Goal: Information Seeking & Learning: Learn about a topic

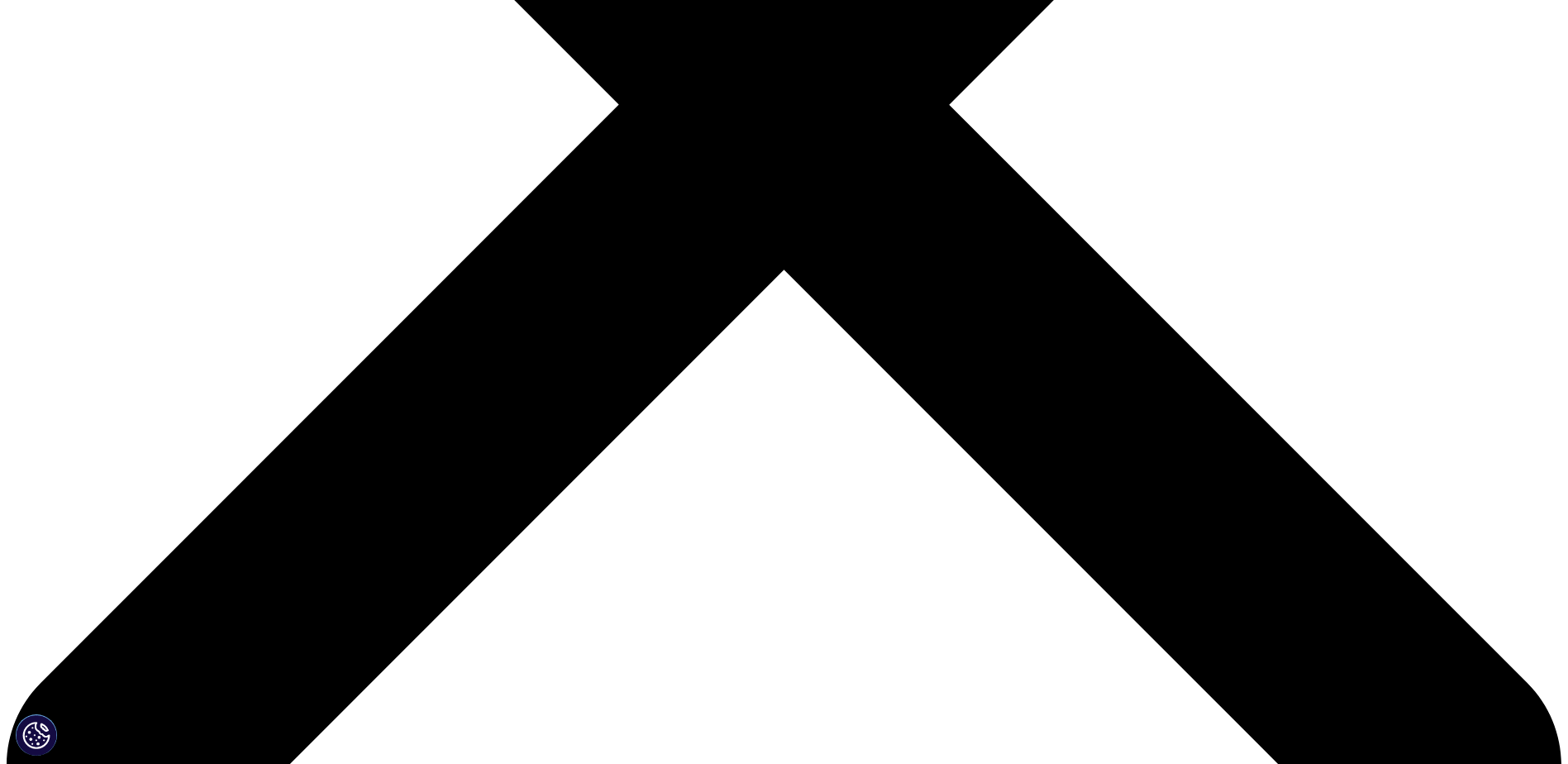
scroll to position [662, 0]
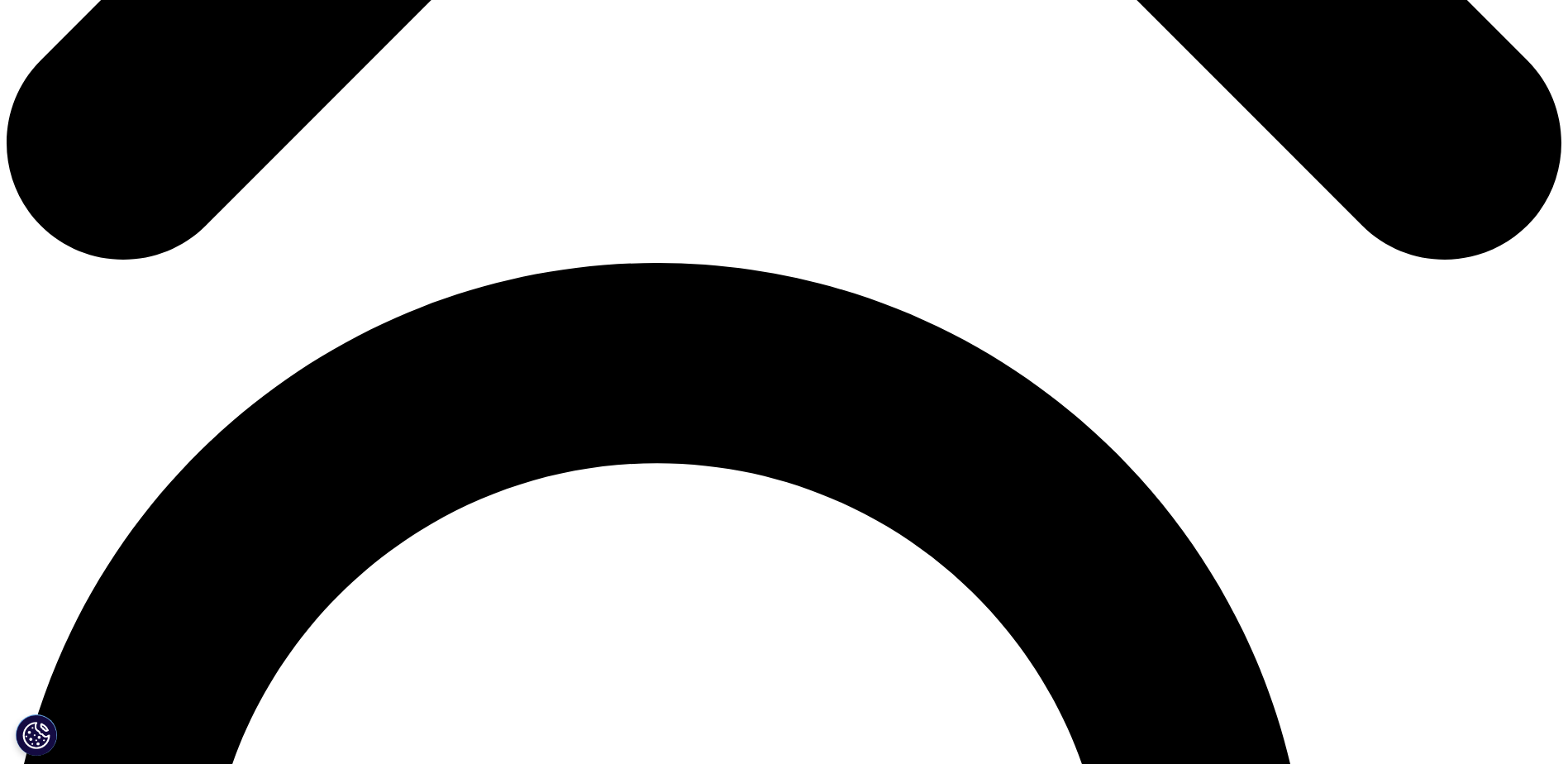
scroll to position [1322, 0]
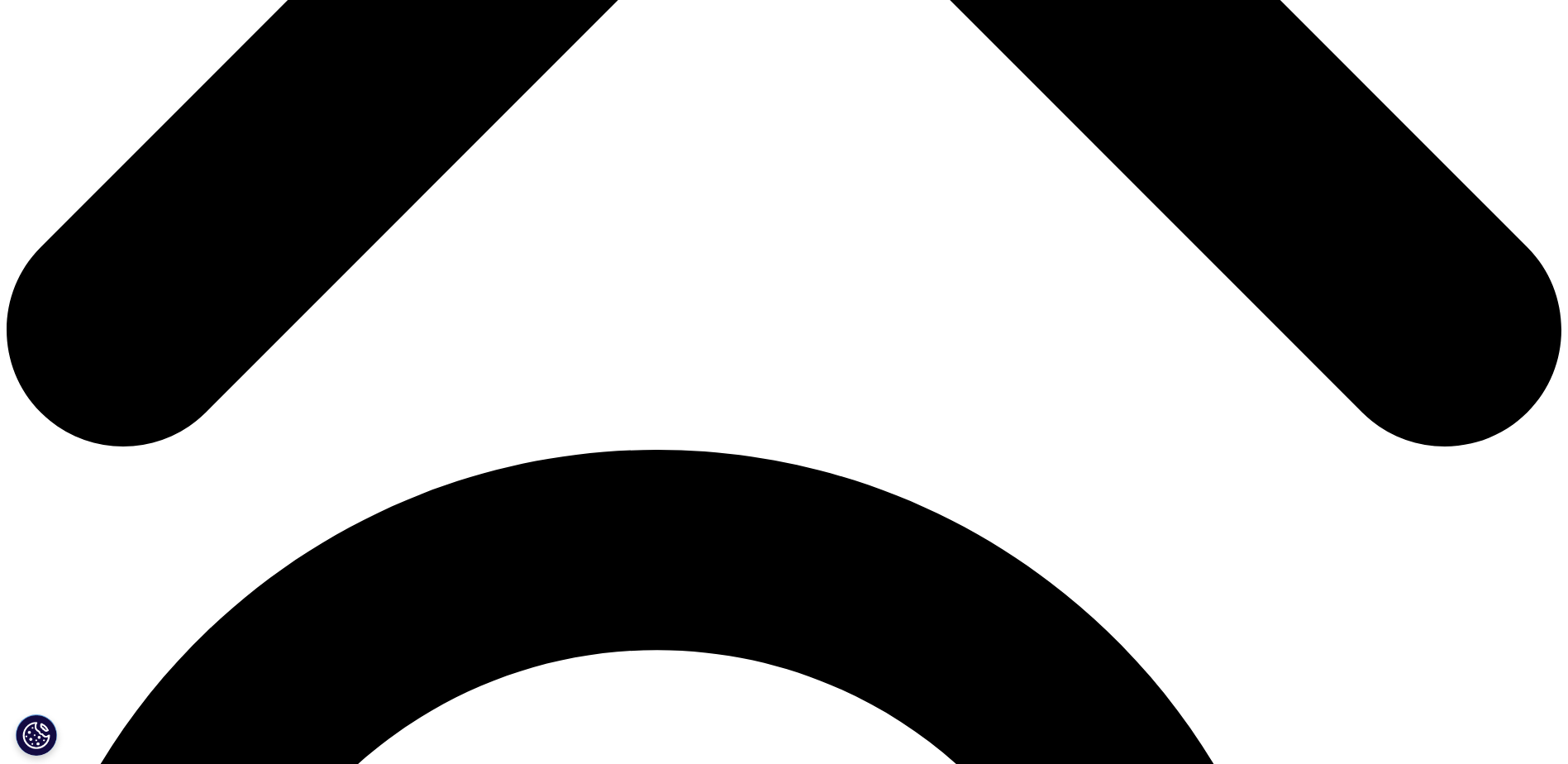
scroll to position [1158, 0]
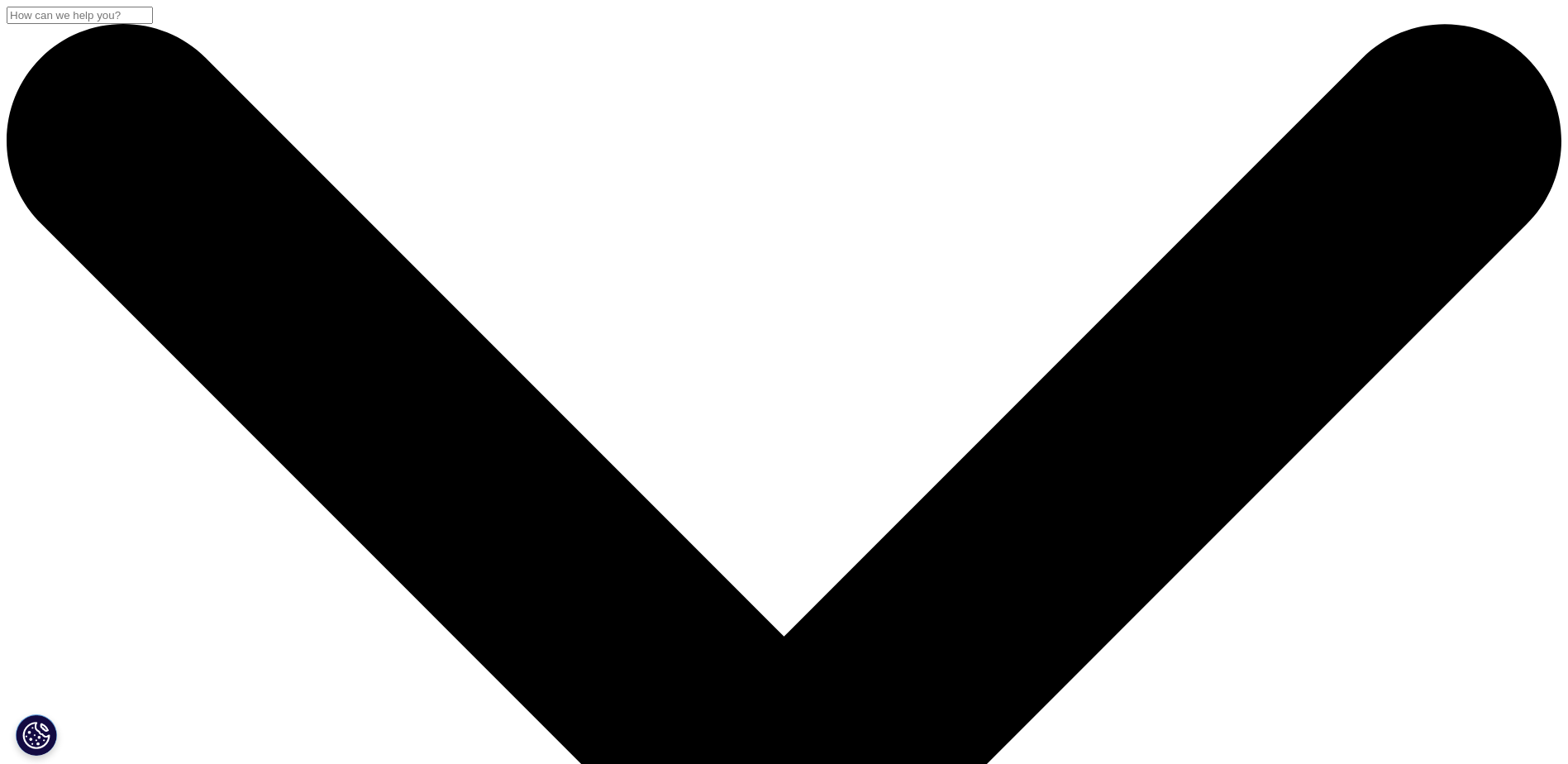
click at [153, 24] on input "Search" at bounding box center [79, 14] width 146 height 17
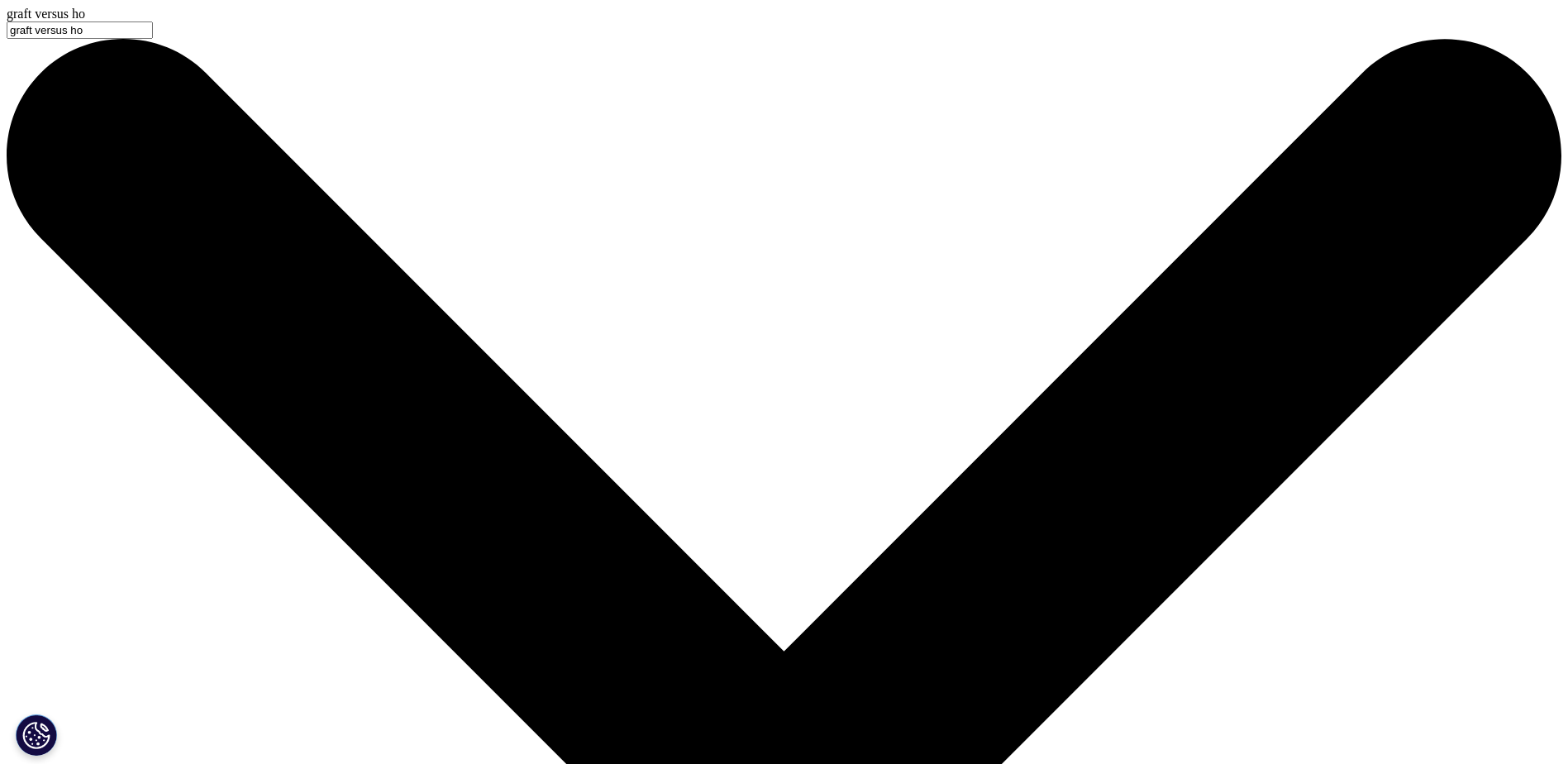
type input "graft versus ho"
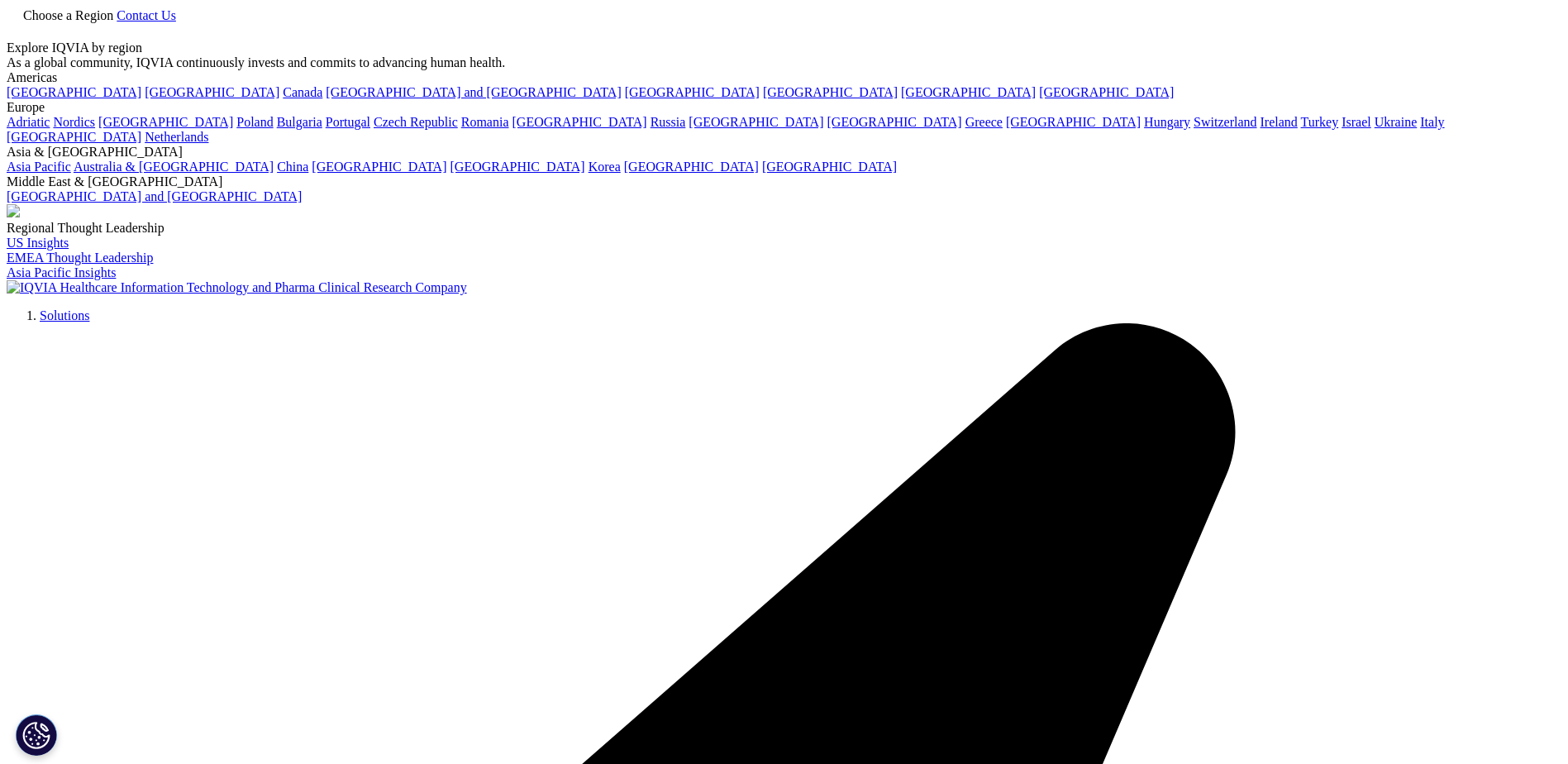
type input "[MEDICAL_DATA]"
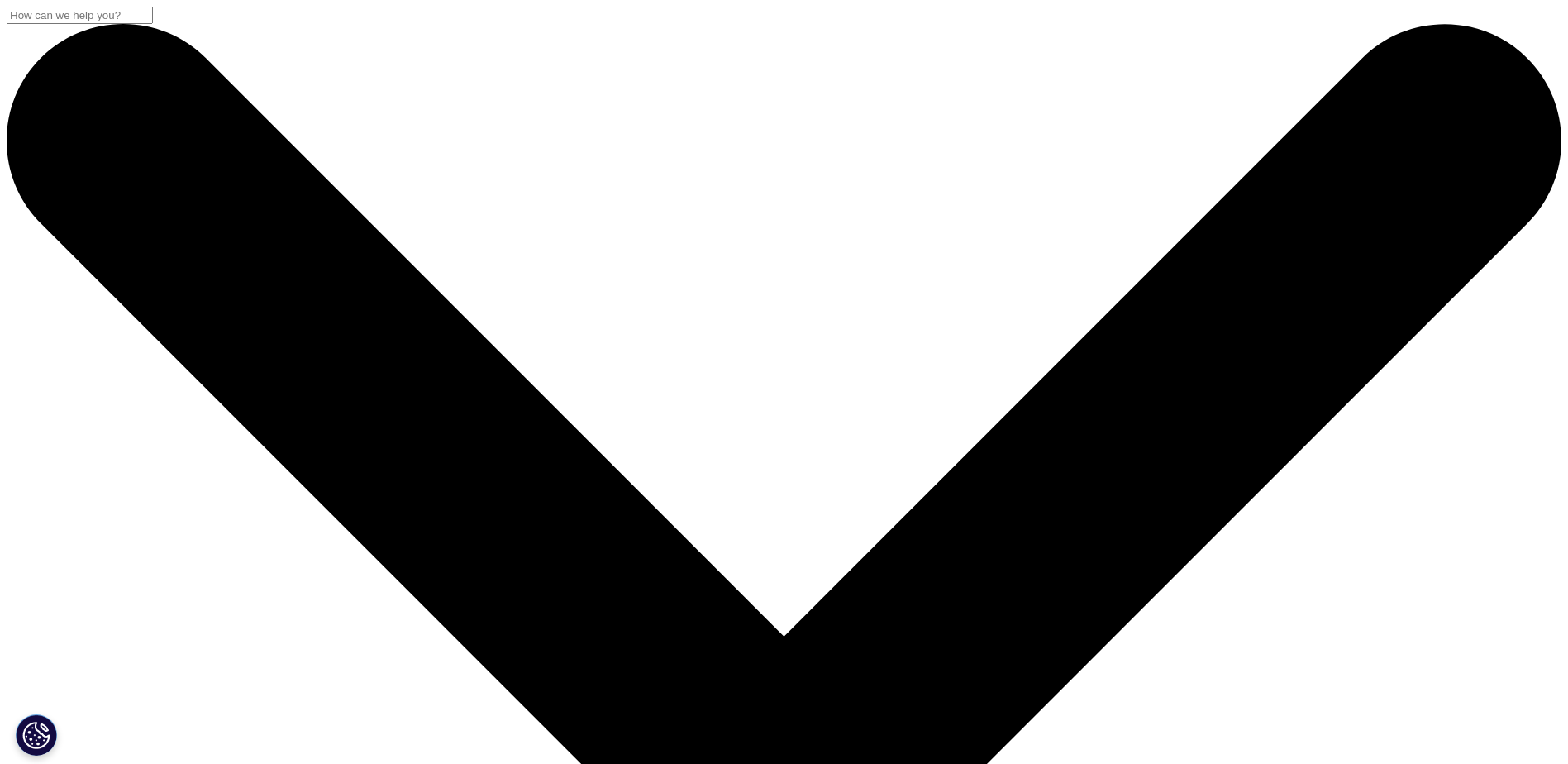
click at [153, 24] on input "Search" at bounding box center [79, 14] width 146 height 17
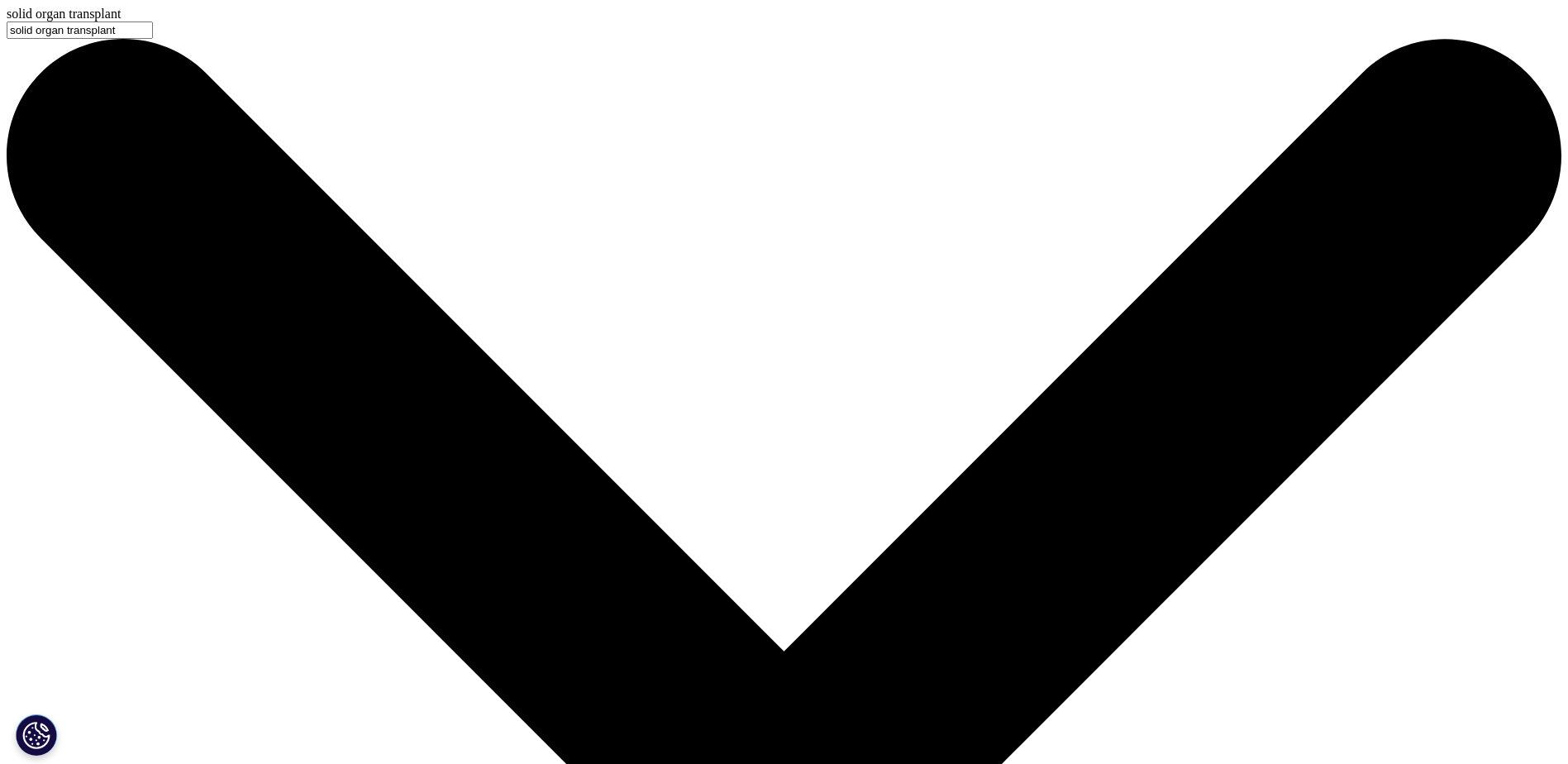
type input "solid organ transplant"
drag, startPoint x: 664, startPoint y: 143, endPoint x: 457, endPoint y: 154, distance: 207.3
click at [153, 39] on input "solid organ transplant" at bounding box center [79, 30] width 146 height 17
type input "lung transplant"
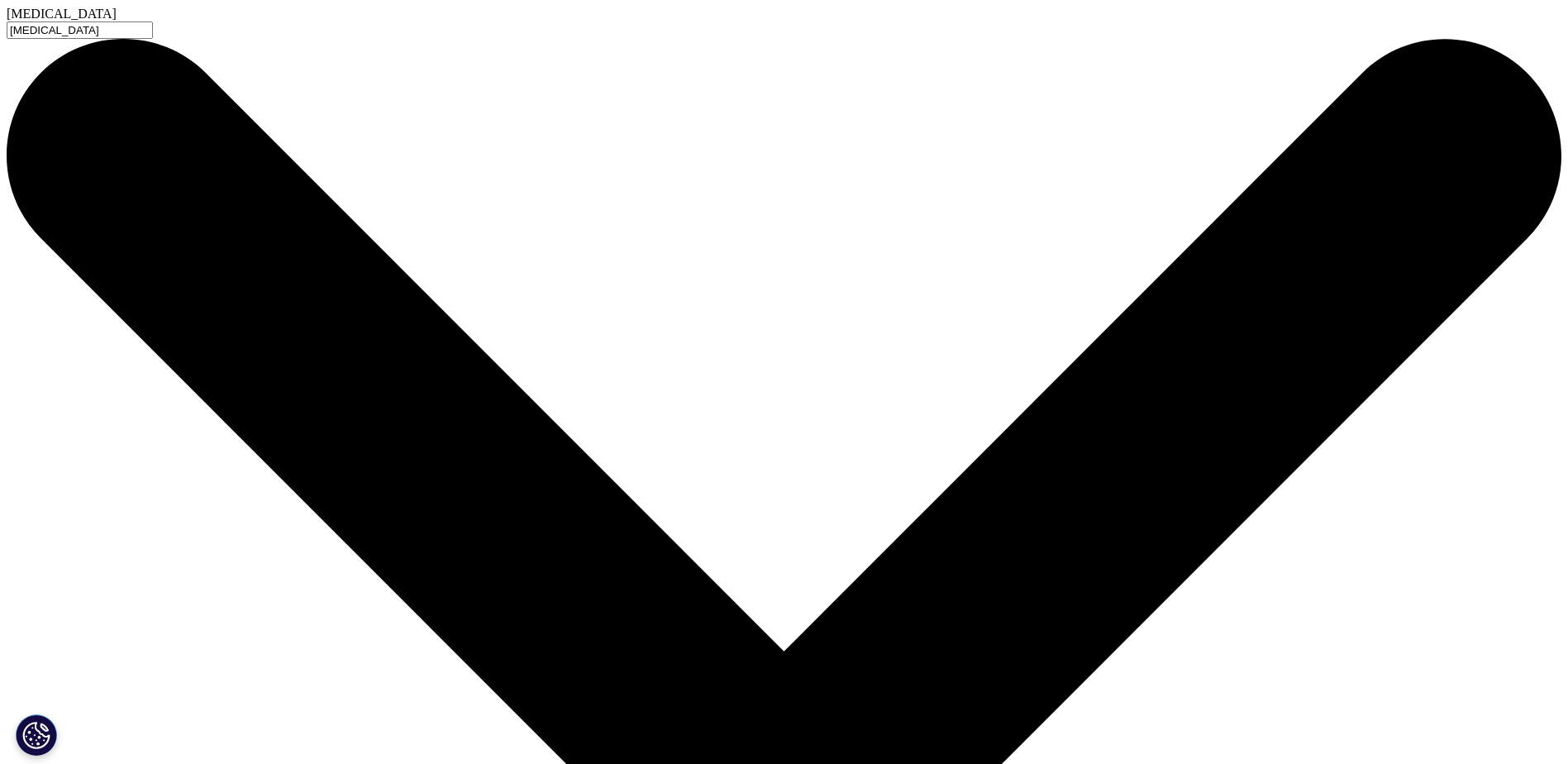
type input "lung transplant"
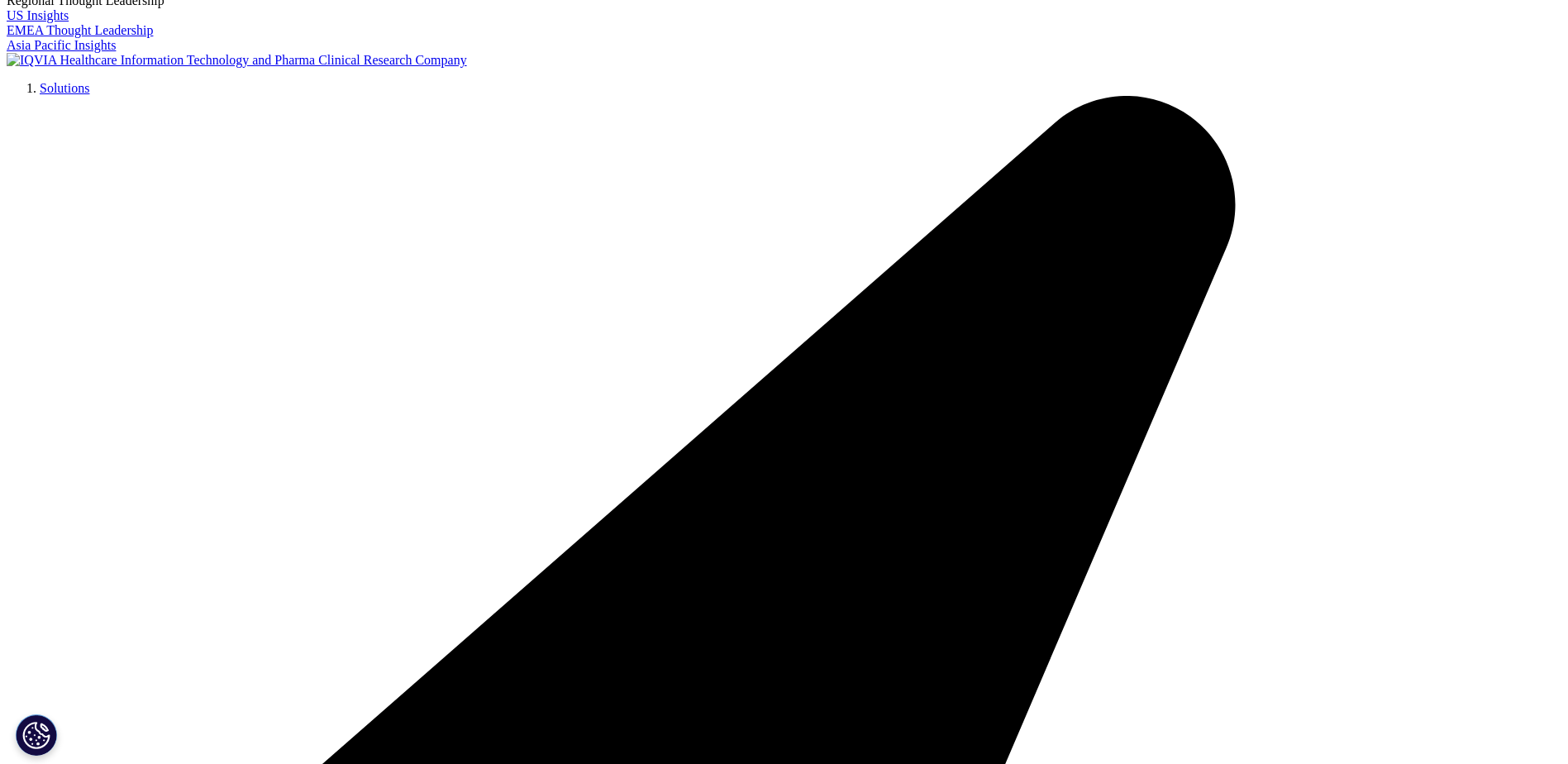
scroll to position [248, 0]
